Goal: Navigation & Orientation: Find specific page/section

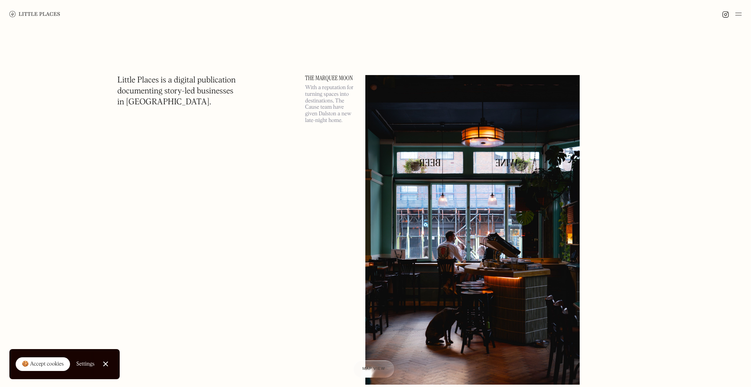
click at [35, 20] on link at bounding box center [34, 14] width 51 height 28
click at [740, 13] on img at bounding box center [738, 13] width 6 height 9
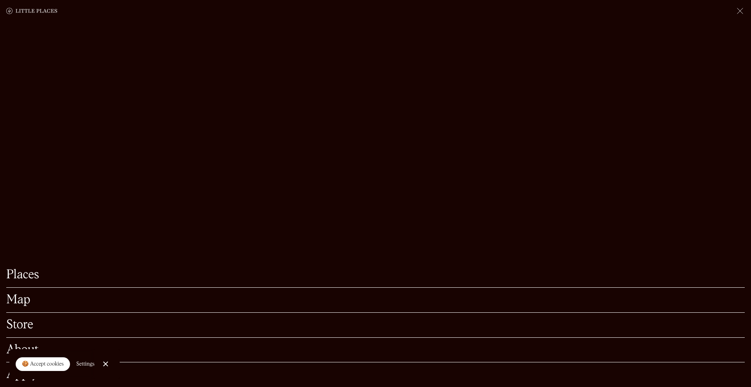
scroll to position [81, 0]
click at [741, 14] on img at bounding box center [739, 10] width 9 height 9
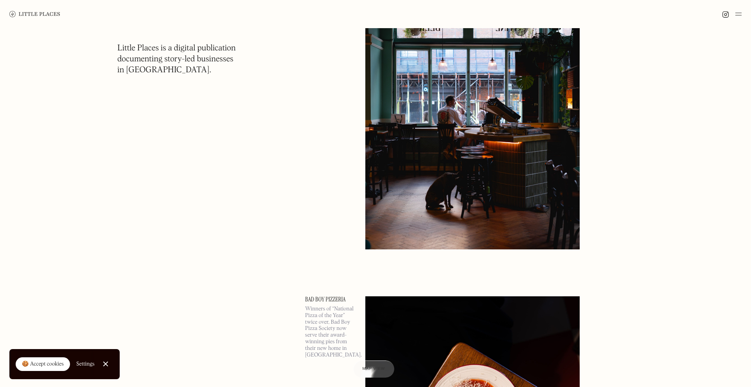
scroll to position [74, 0]
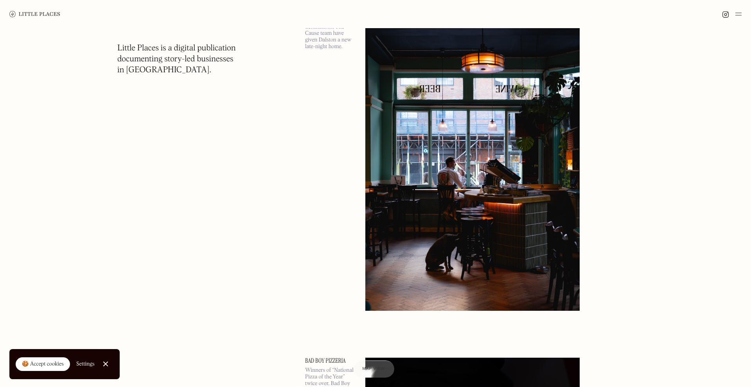
click at [580, 65] on img at bounding box center [472, 156] width 214 height 310
